Goal: Information Seeking & Learning: Learn about a topic

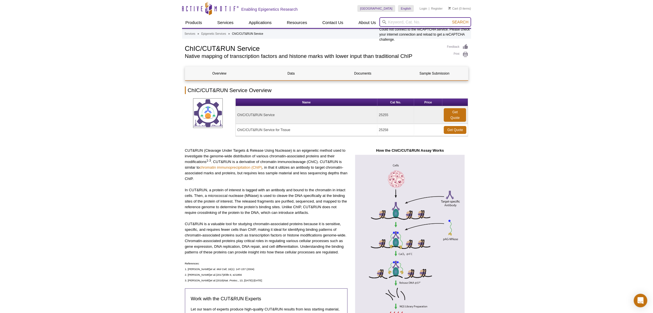
click at [395, 22] on input "search" at bounding box center [426, 22] width 92 height 10
click at [394, 22] on input "libray qc" at bounding box center [426, 22] width 92 height 10
click at [408, 23] on input "library qc" at bounding box center [426, 22] width 92 height 10
click at [393, 32] on strong "library qc" at bounding box center [389, 31] width 17 height 4
type input "library qc"
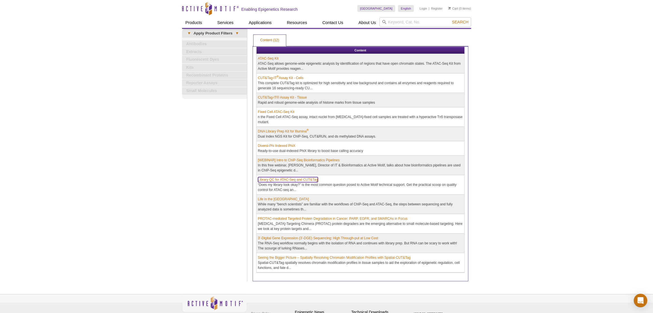
click at [280, 177] on link "Library QC for ATAC-Seq and CUT&Tag" at bounding box center [288, 179] width 60 height 5
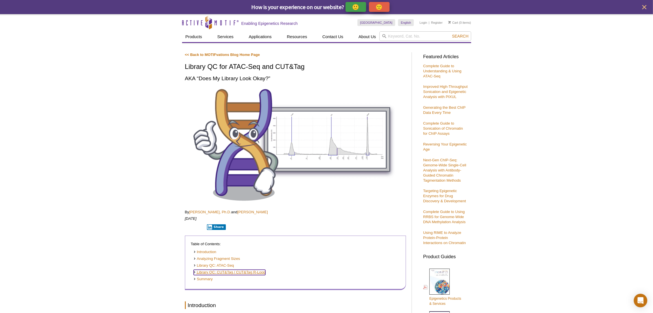
click at [229, 272] on link "Library QC: CUT&Tag / CUT&Tag R-Loop" at bounding box center [230, 272] width 72 height 5
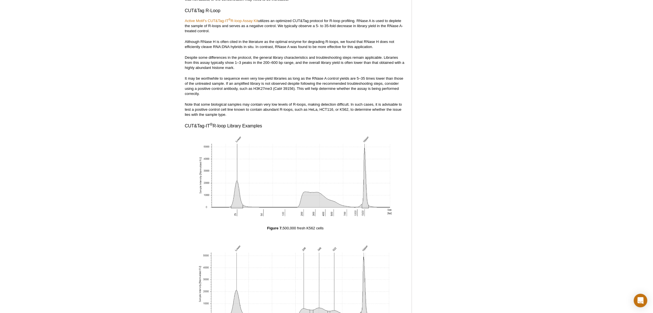
scroll to position [2143, 0]
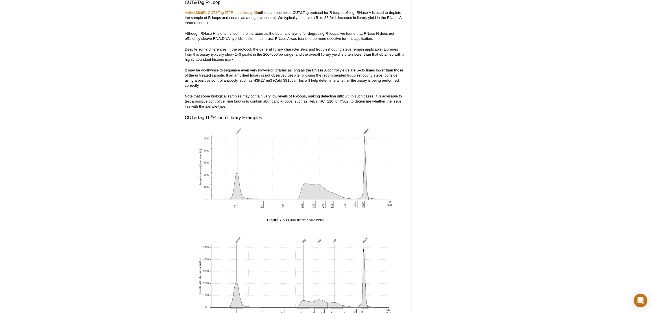
drag, startPoint x: 117, startPoint y: 244, endPoint x: 77, endPoint y: 134, distance: 117.2
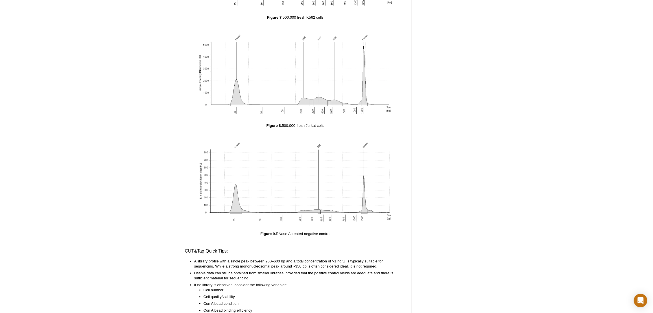
scroll to position [2374, 0]
